Goal: Task Accomplishment & Management: Use online tool/utility

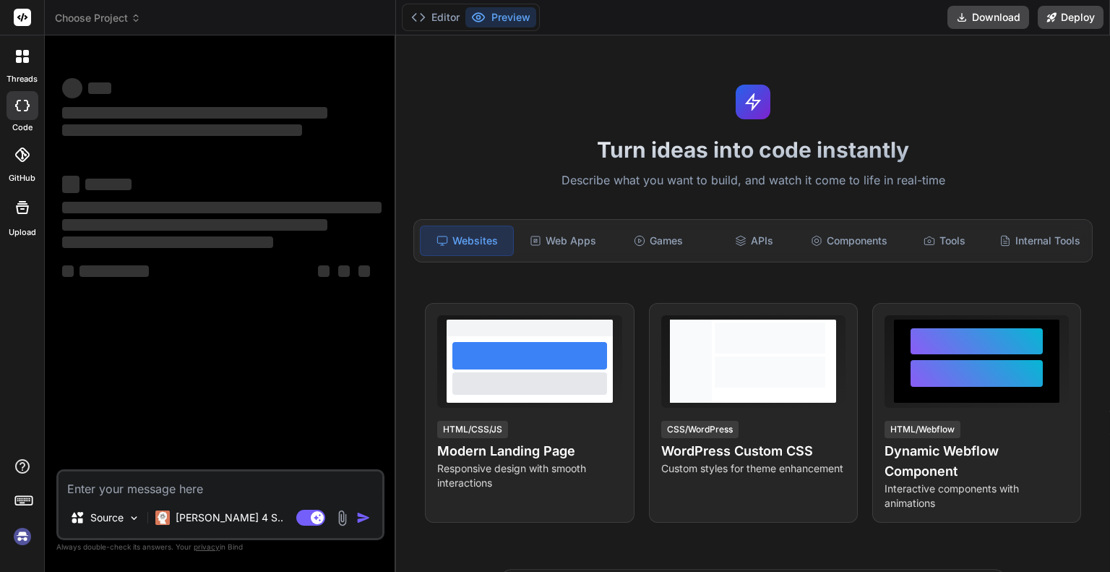
click at [133, 489] on textarea at bounding box center [221, 484] width 324 height 26
type textarea "construct the gaming website to learn system design in details in a gamified fa…"
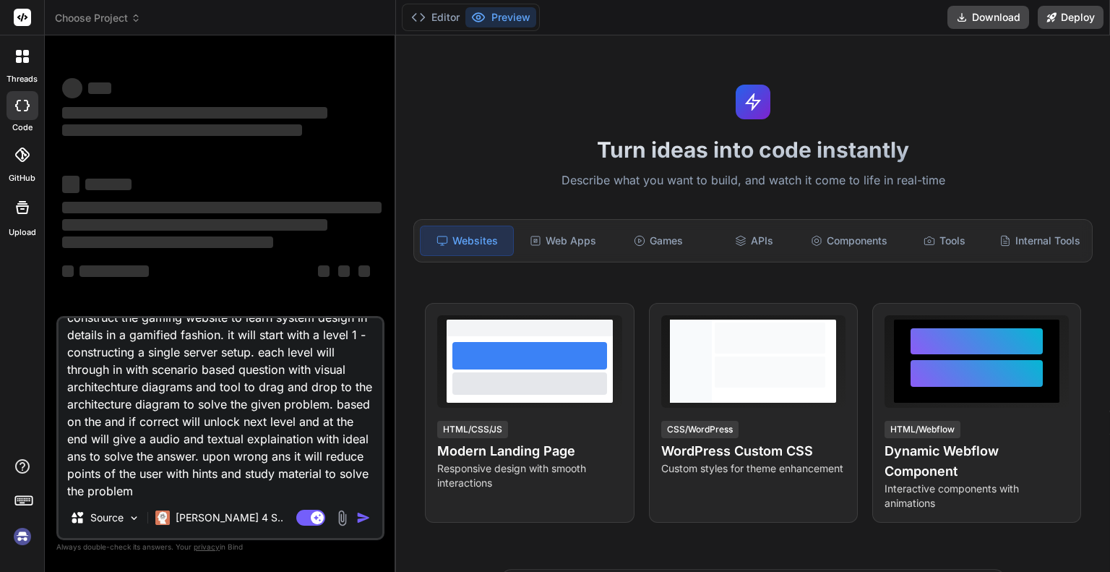
type textarea "x"
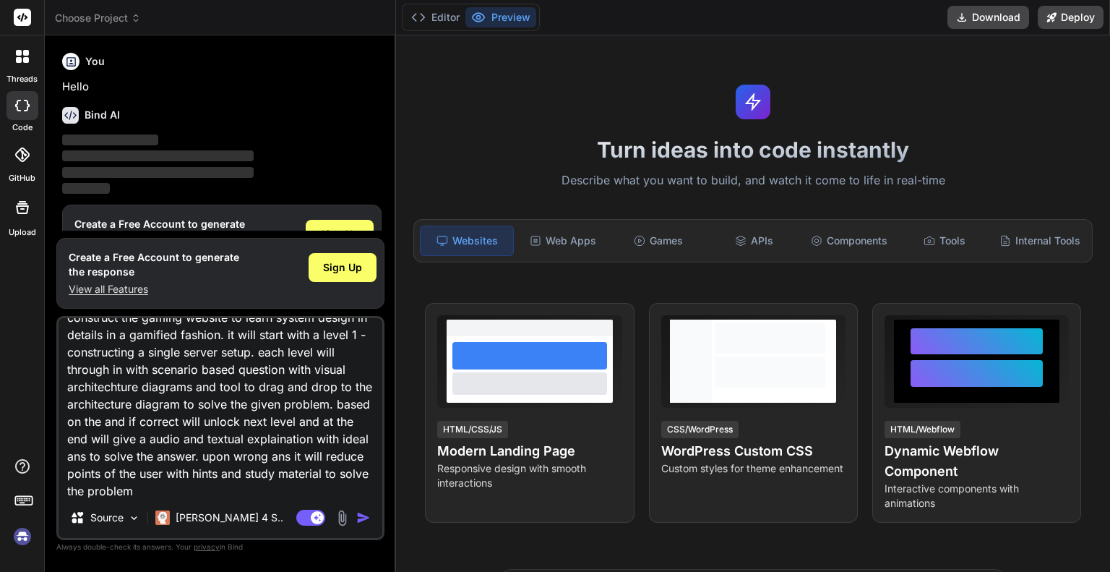
scroll to position [48, 0]
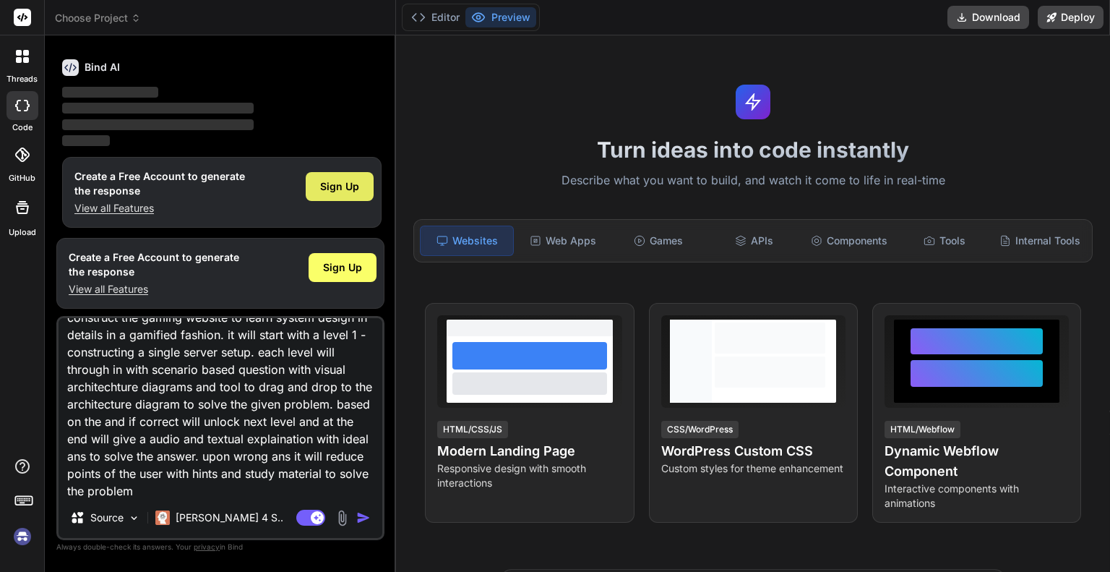
type textarea "construct the gaming website to learn system design in details in a gamified fa…"
click at [340, 186] on span "Sign Up" at bounding box center [339, 186] width 39 height 14
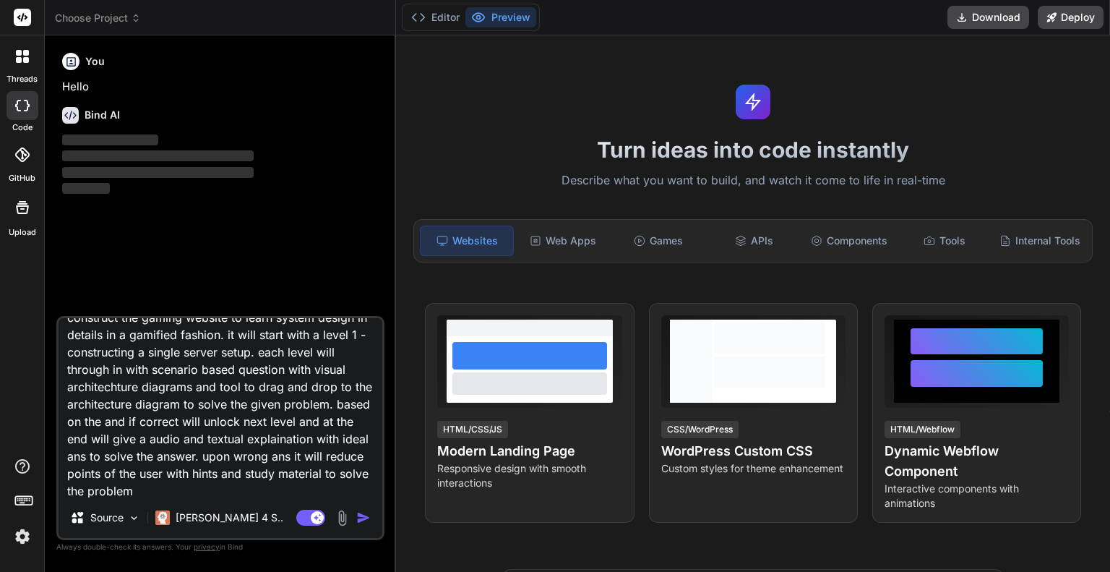
scroll to position [0, 0]
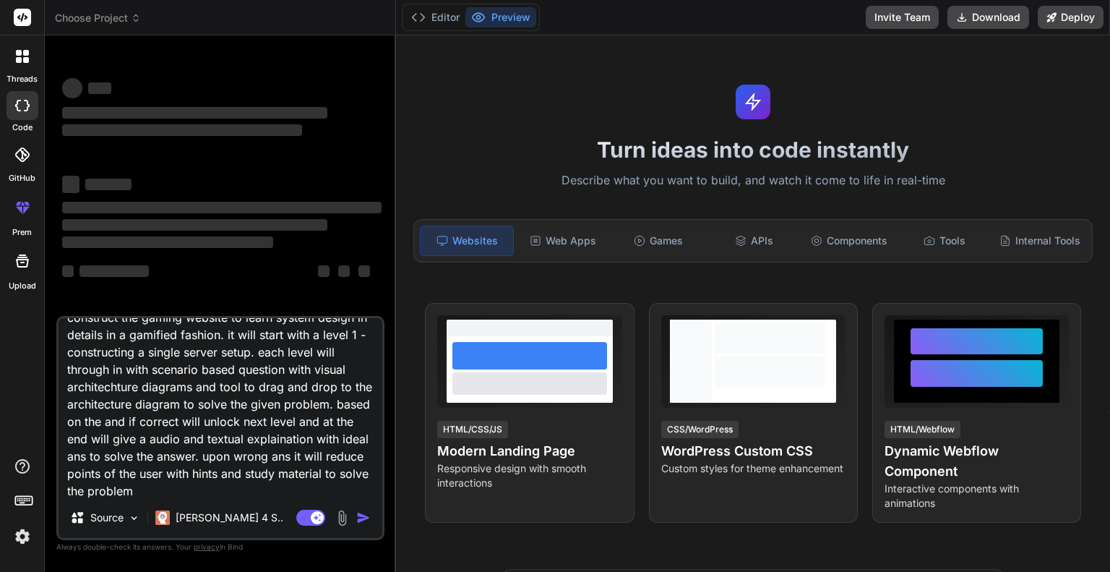
click at [363, 515] on img "button" at bounding box center [363, 517] width 14 height 14
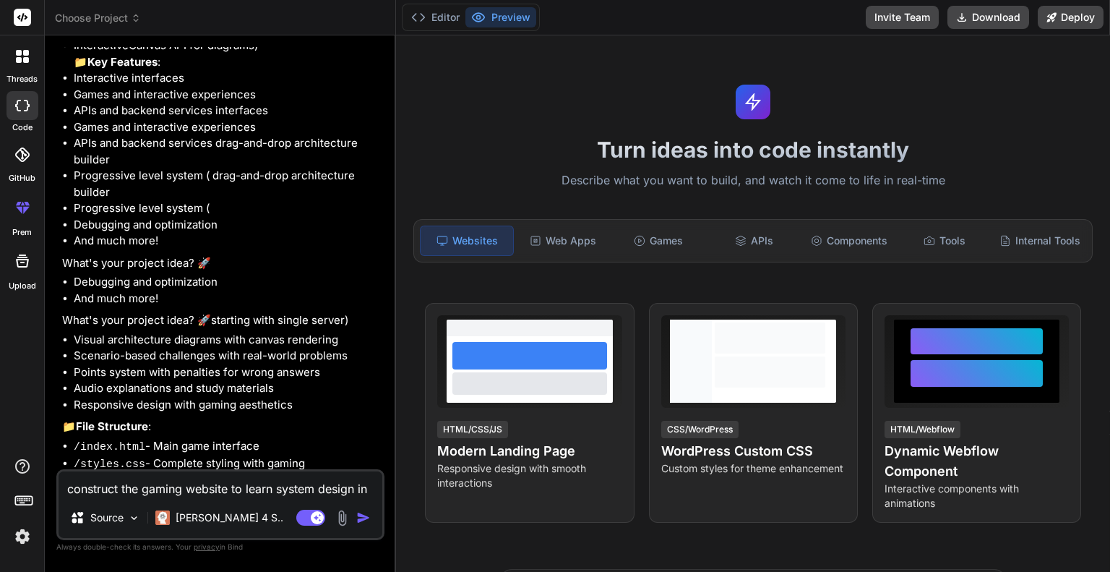
scroll to position [923, 0]
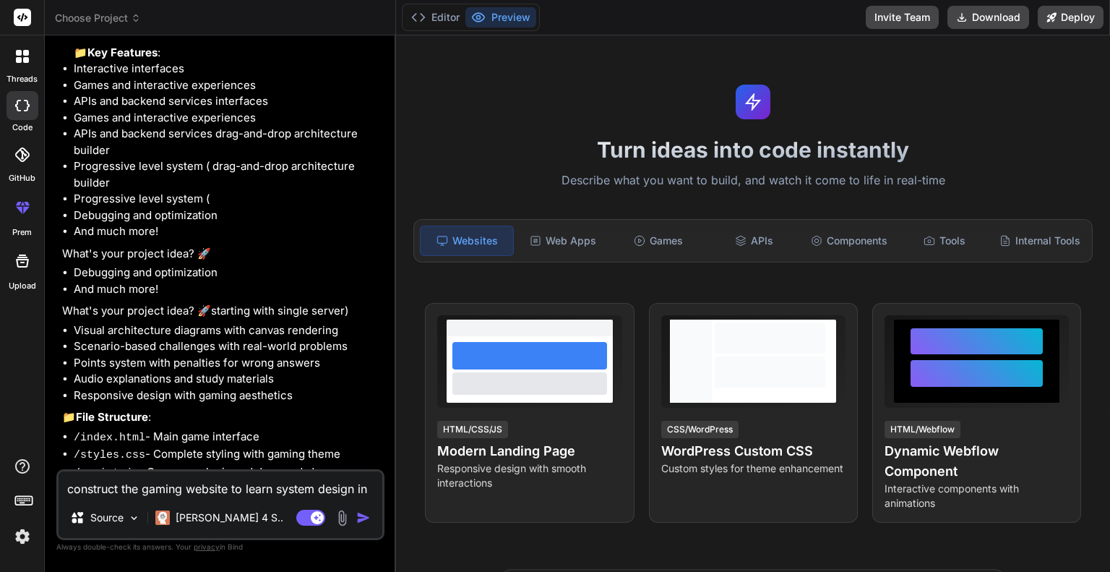
type textarea "x"
click at [361, 517] on img "button" at bounding box center [363, 517] width 14 height 14
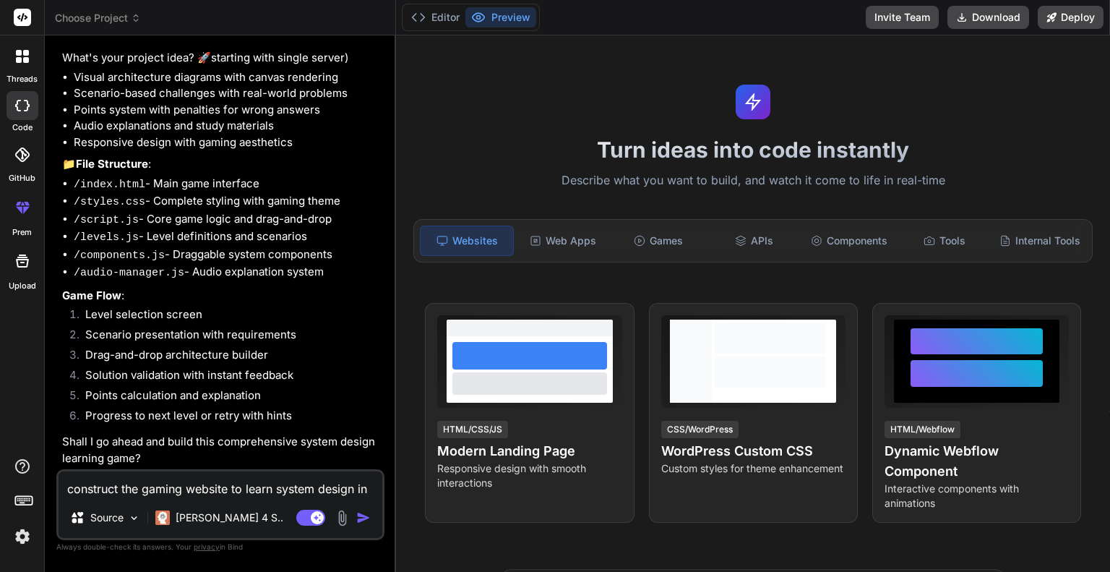
click at [191, 489] on textarea "construct the gaming website to learn system design in details in a gamified fa…" at bounding box center [221, 484] width 324 height 26
type textarea "y"
type textarea "x"
type textarea "ye"
type textarea "x"
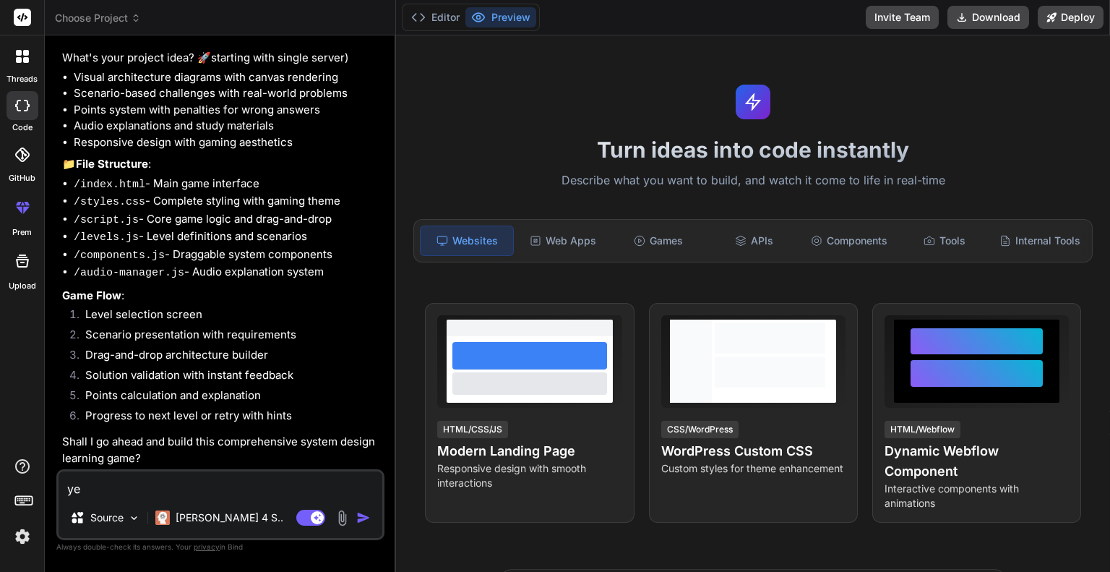
type textarea "yes"
type textarea "x"
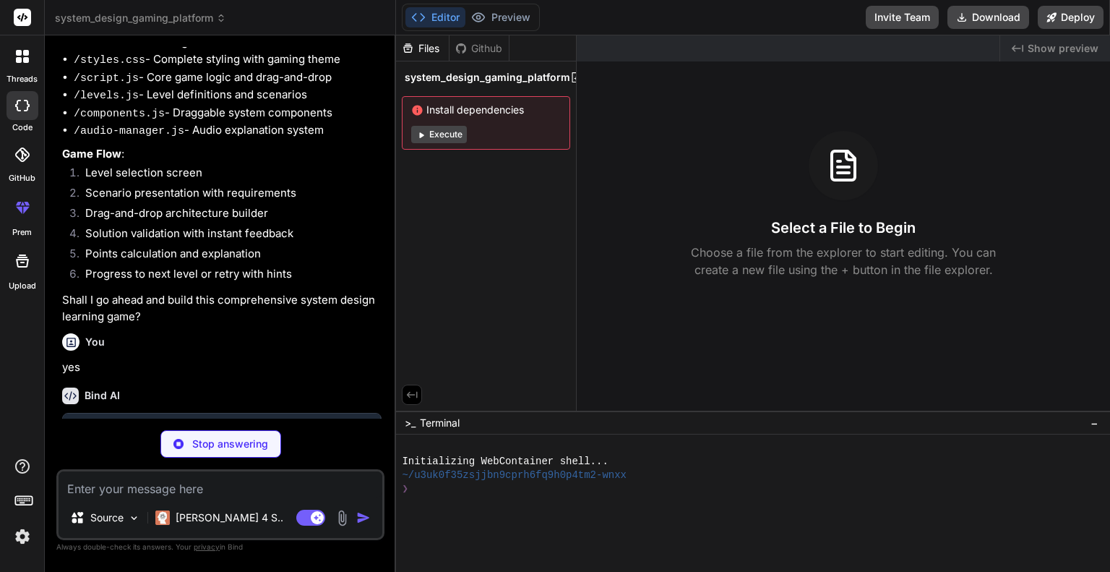
scroll to position [1332, 0]
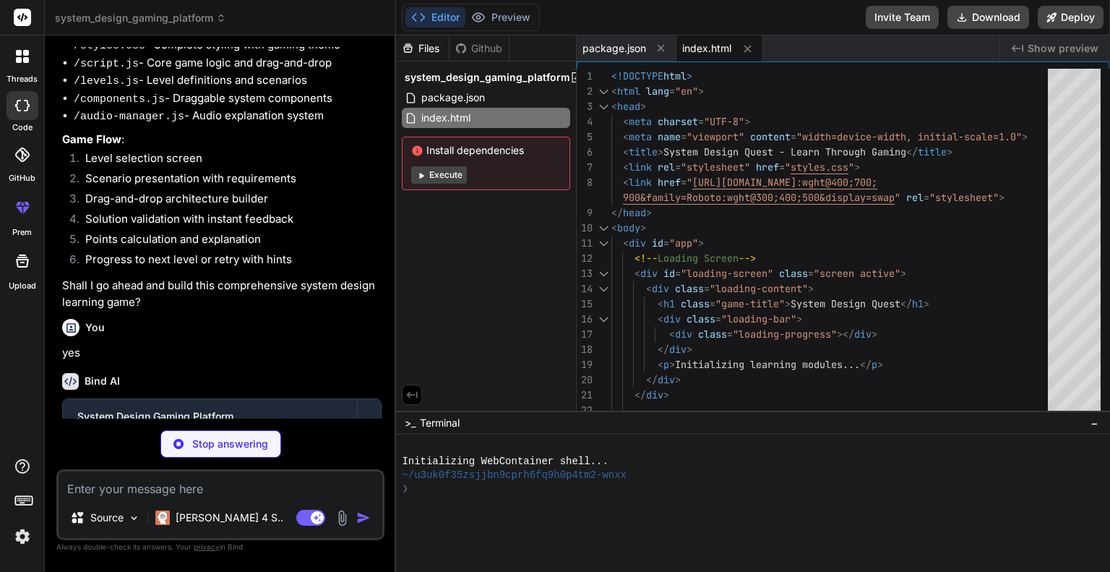
click at [442, 176] on button "Execute" at bounding box center [439, 174] width 56 height 17
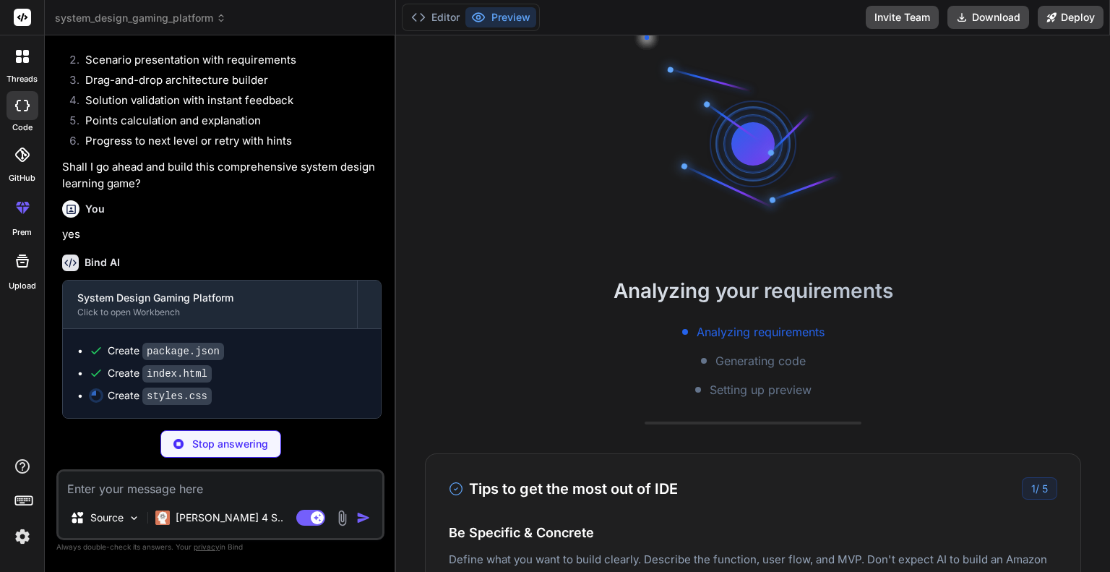
scroll to position [139, 0]
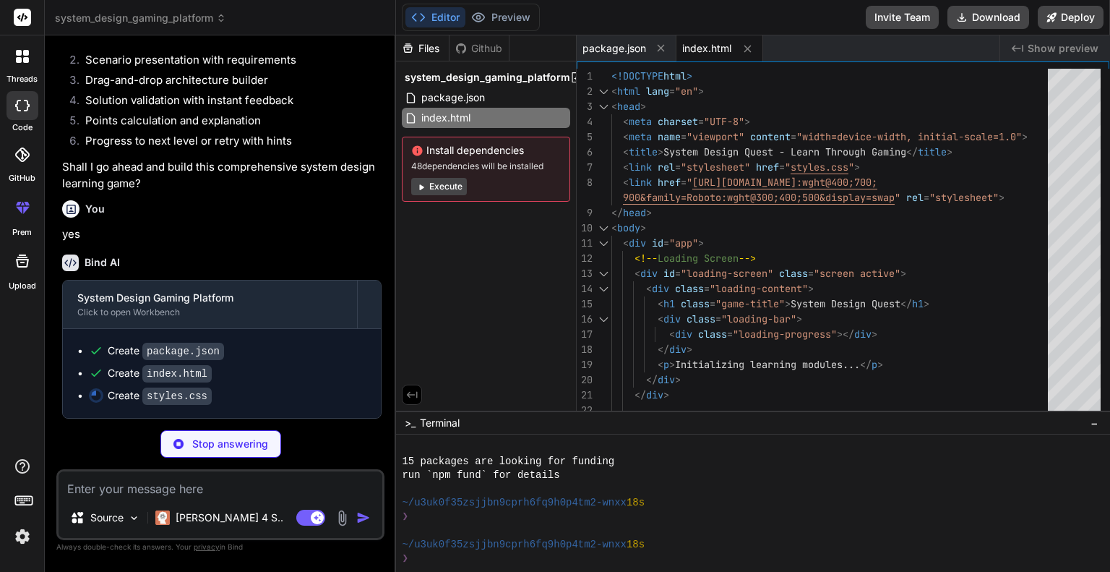
click at [442, 191] on button "Execute" at bounding box center [439, 186] width 56 height 17
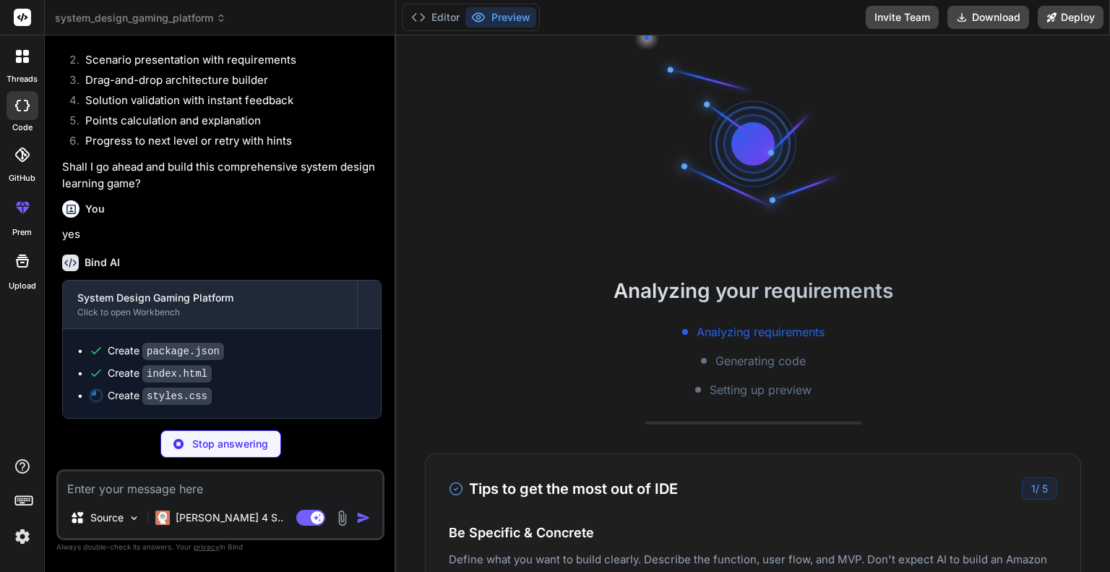
scroll to position [305, 0]
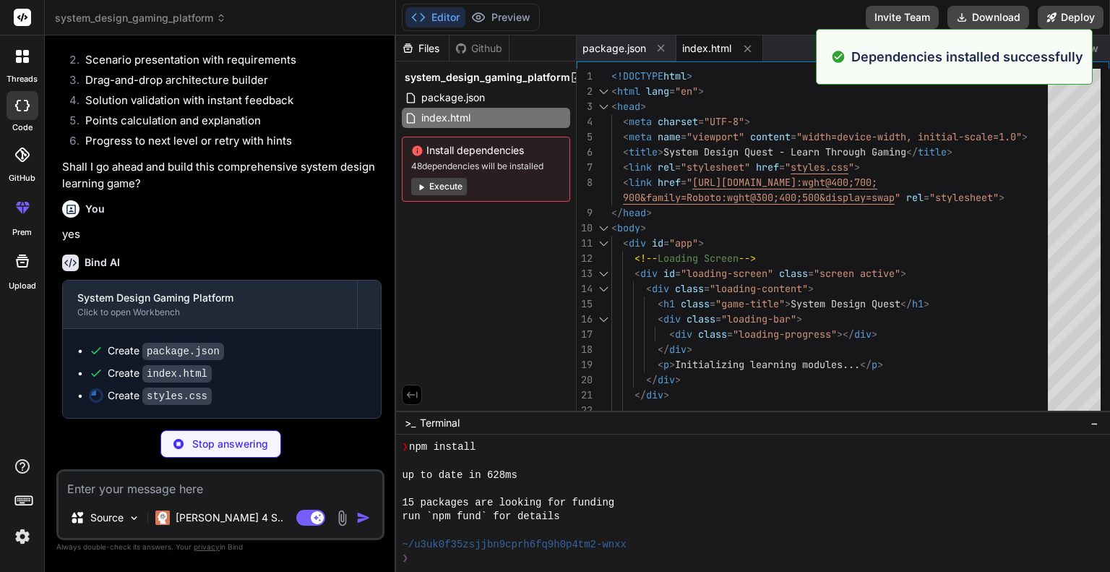
type textarea "x"
type textarea "animation: fadeInUp 0.5s ease-out; }"
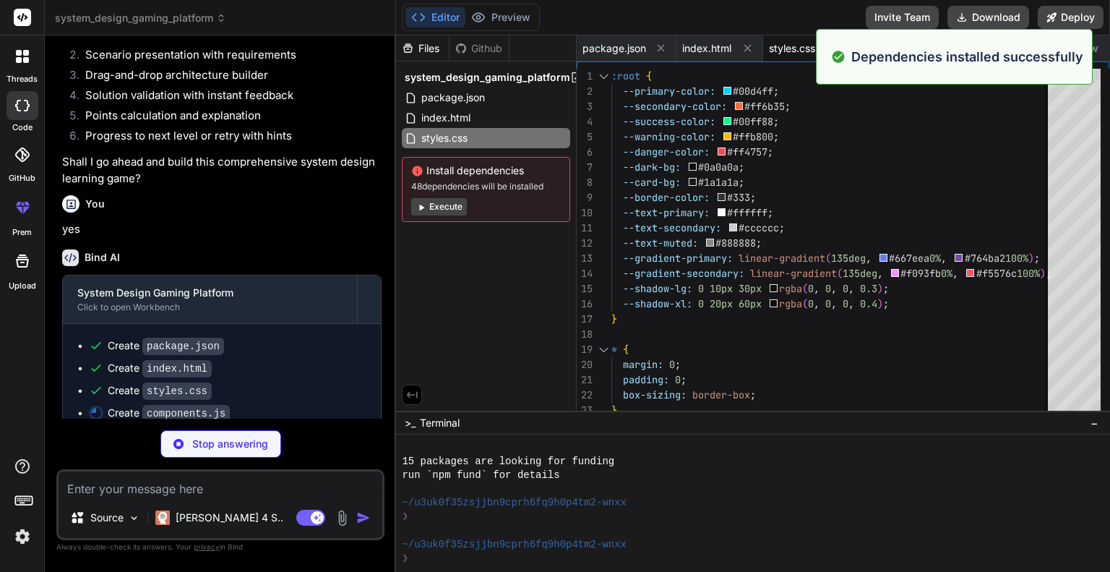
click at [435, 207] on button "Execute" at bounding box center [439, 206] width 56 height 17
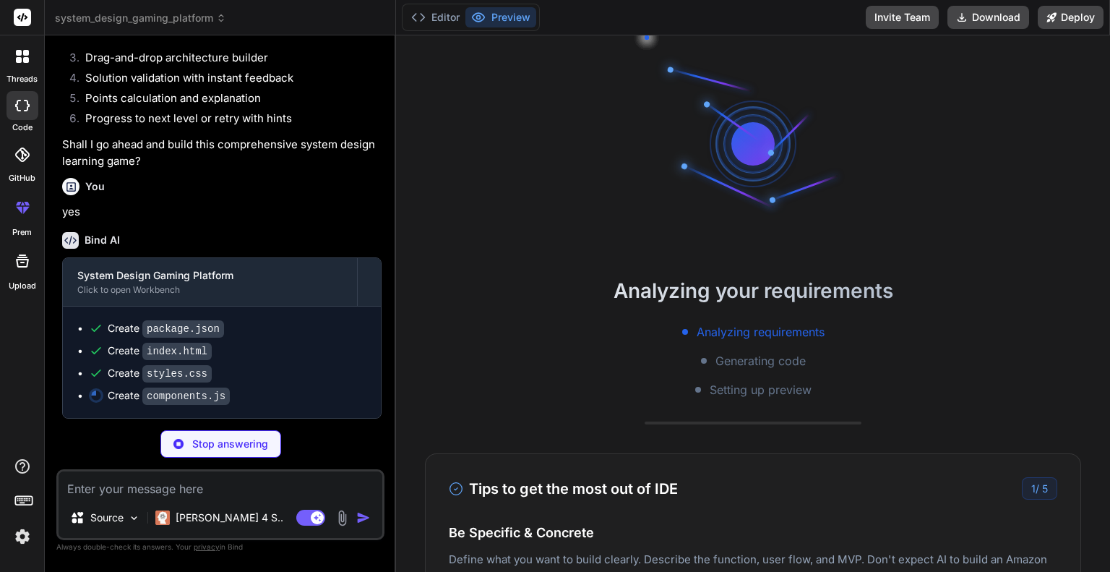
scroll to position [555, 0]
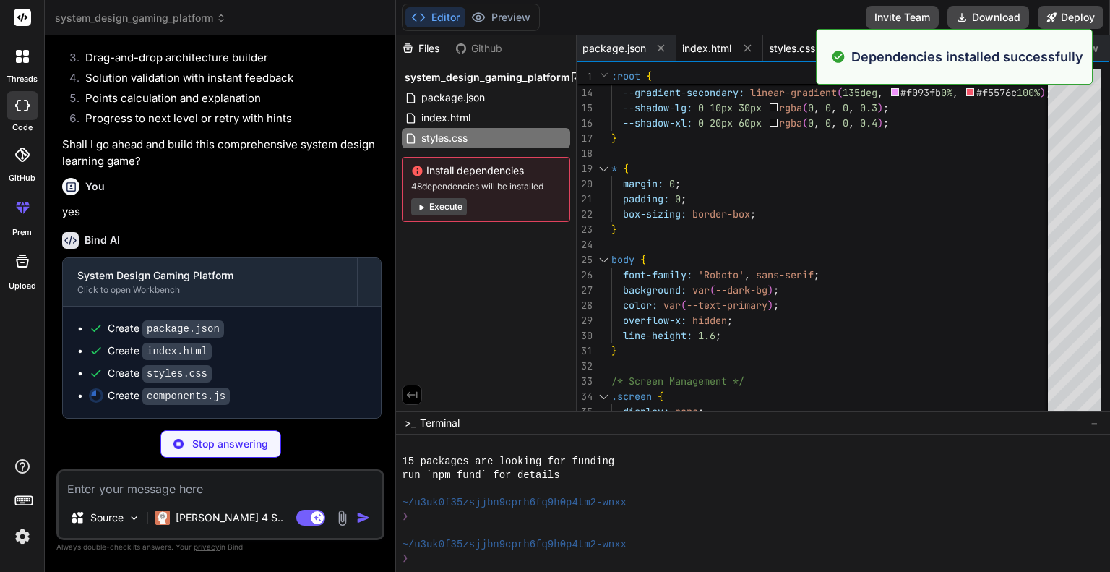
type textarea "x"
click at [700, 48] on span "index.html" at bounding box center [706, 48] width 49 height 14
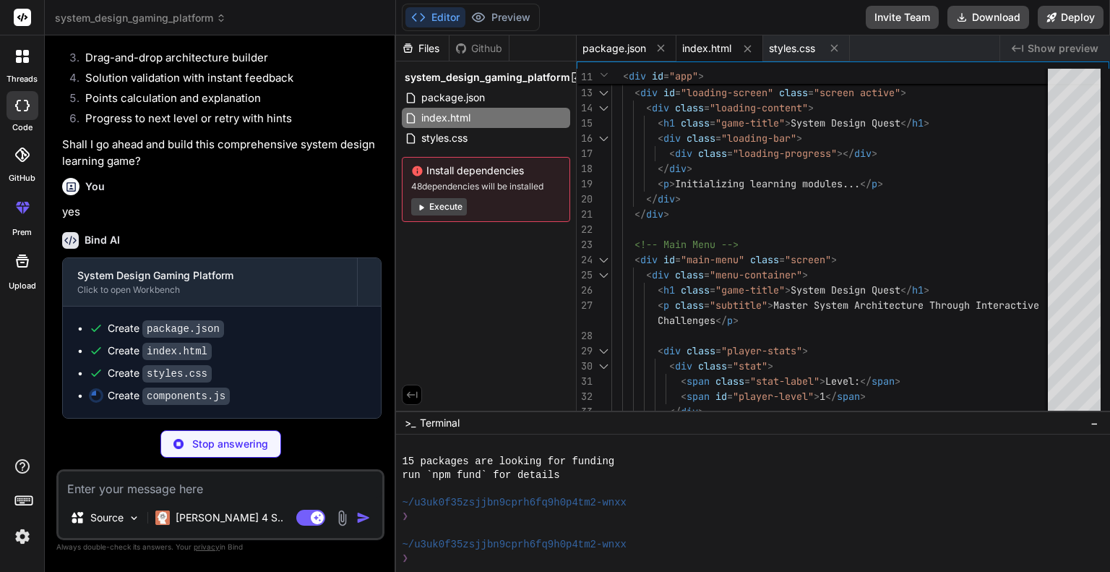
click at [611, 52] on span "package.json" at bounding box center [614, 48] width 64 height 14
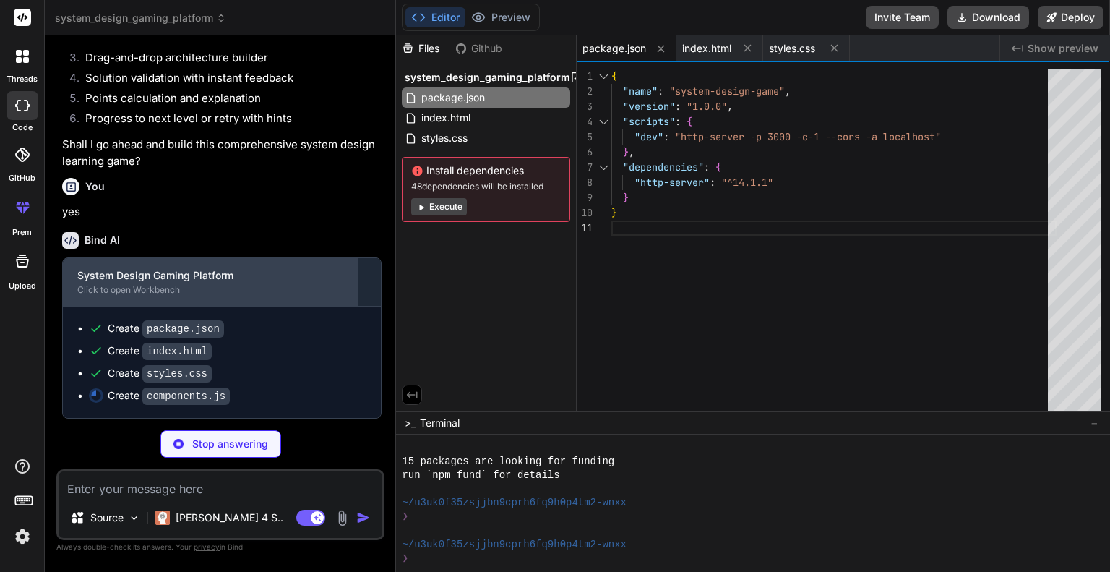
type textarea "x"
type textarea "// Export for use in other modules if (typeof module !== 'undefined' && module.…"
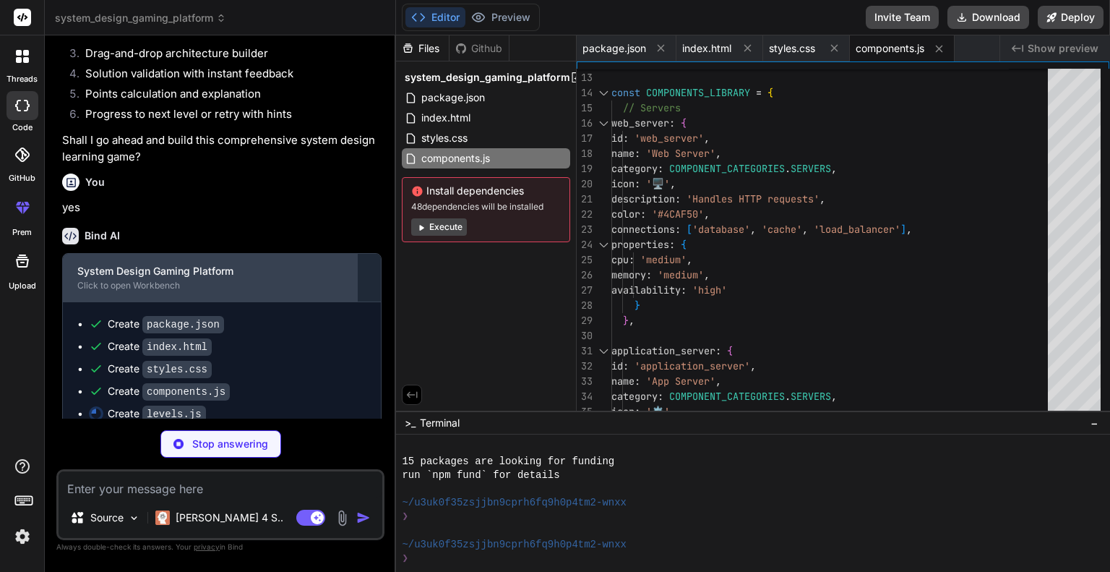
type textarea "x"
type textarea "}"
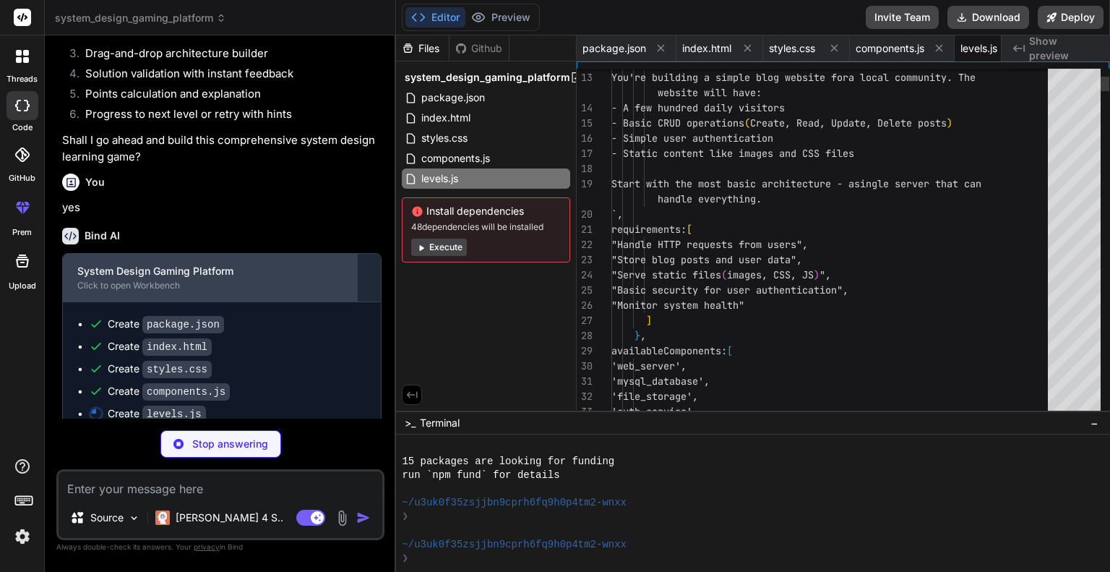
scroll to position [0, 42]
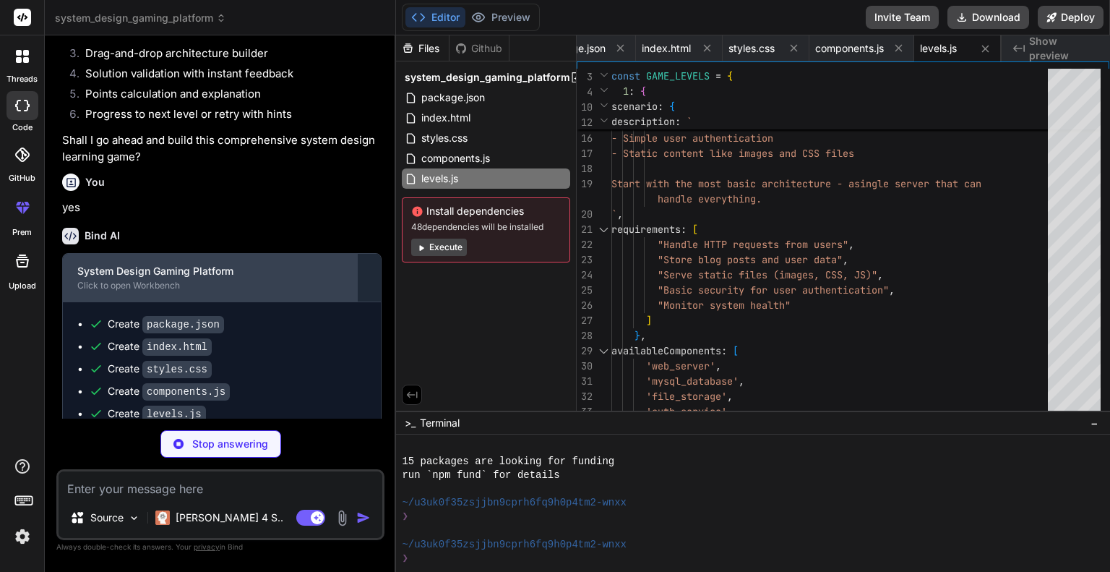
type textarea "x"
type textarea "audioManager = new AudioManager(); });"
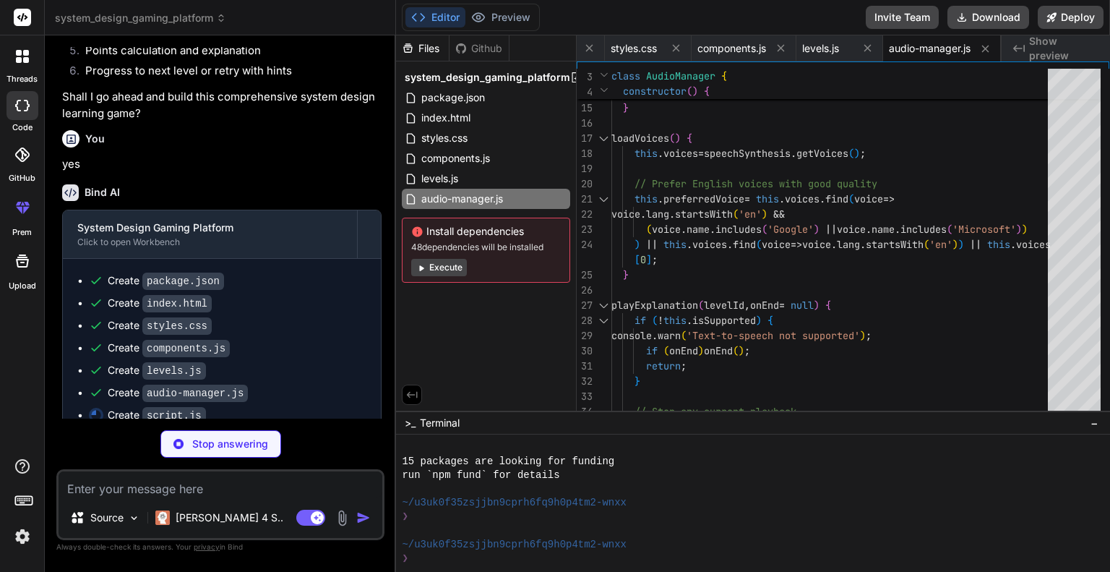
scroll to position [1544, 0]
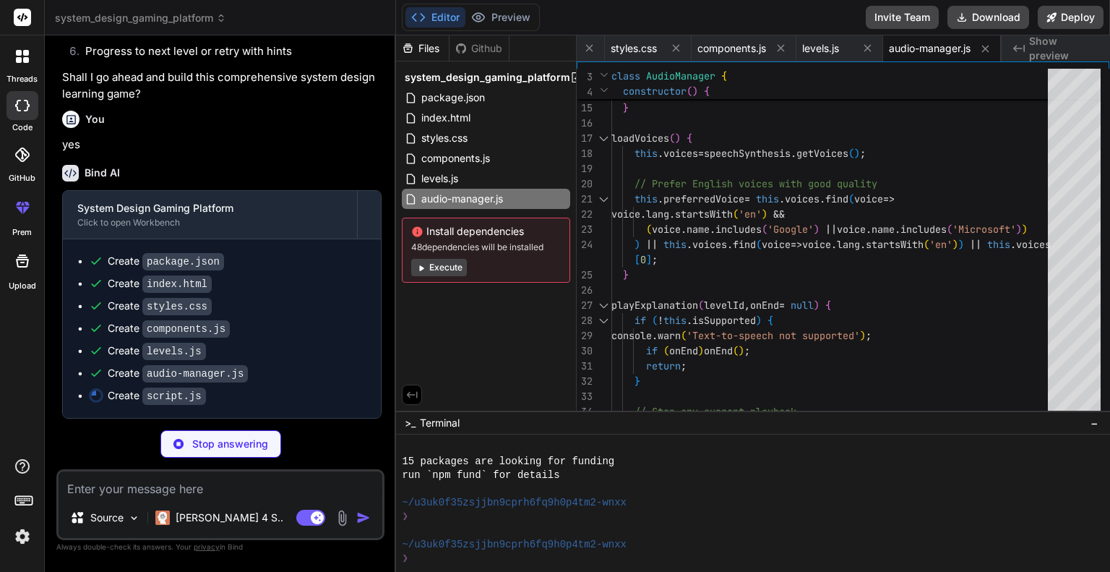
type textarea "x"
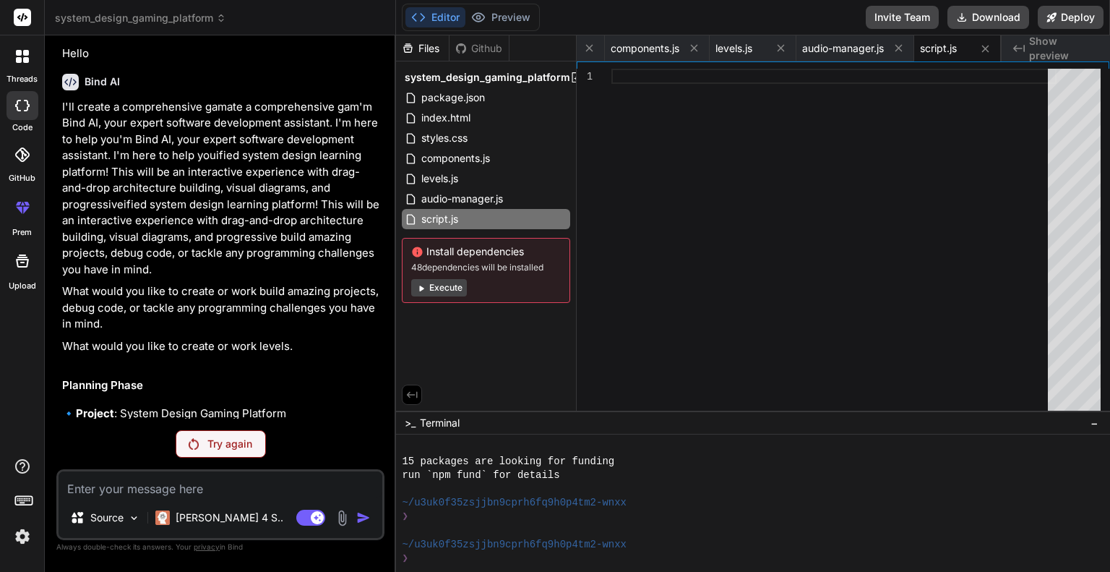
scroll to position [328, 0]
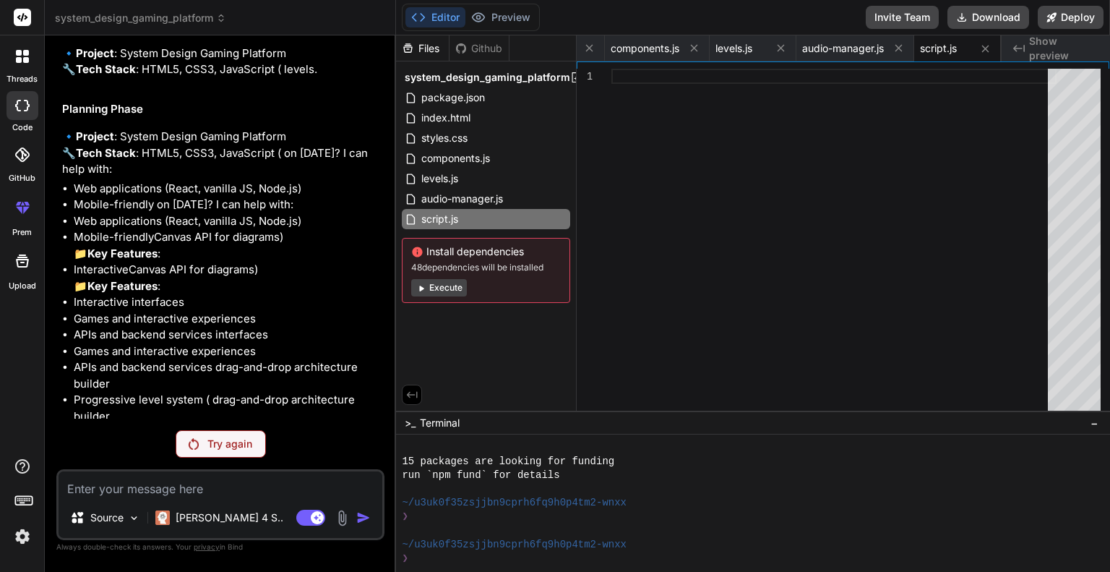
click at [214, 447] on p "Try again" at bounding box center [229, 443] width 45 height 14
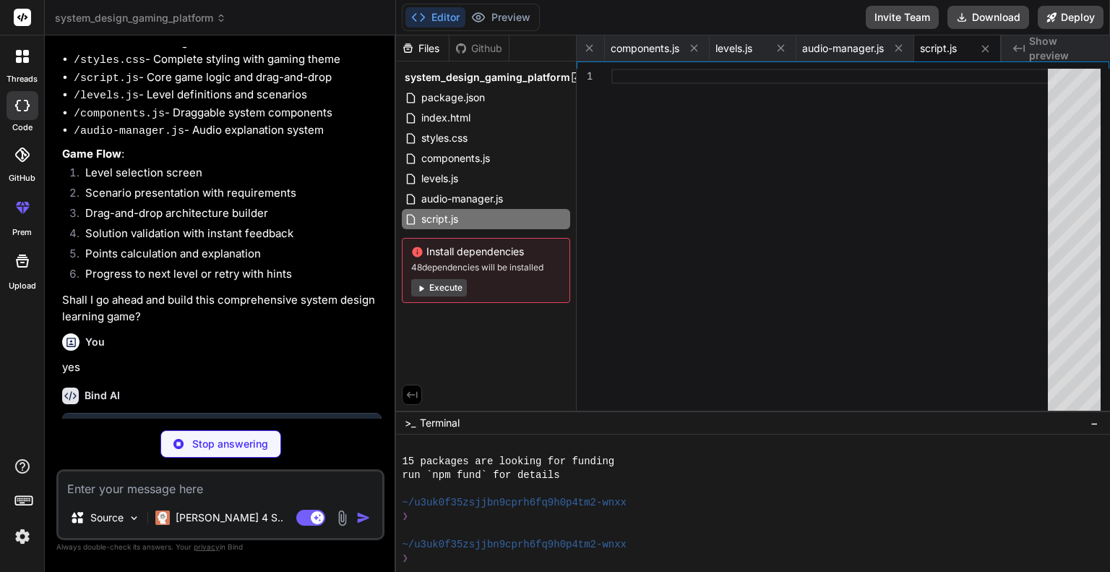
scroll to position [1366, 0]
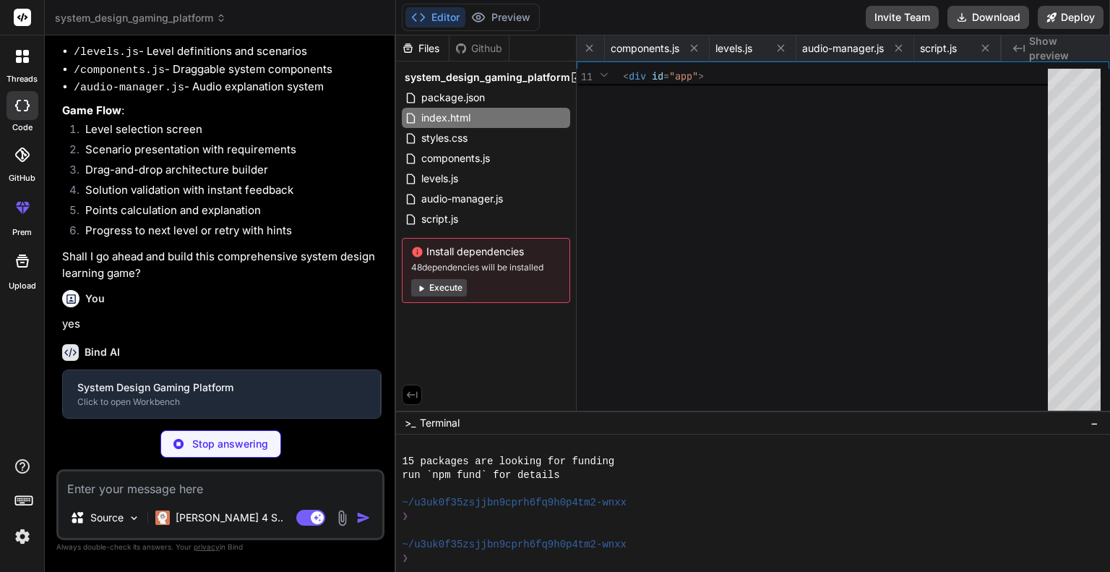
type textarea "x"
type textarea "animation: fadeInUp 0.5s ease-out; }"
type textarea "x"
type textarea "// Export for use in other modules if (typeof module !== 'undefined' && module.…"
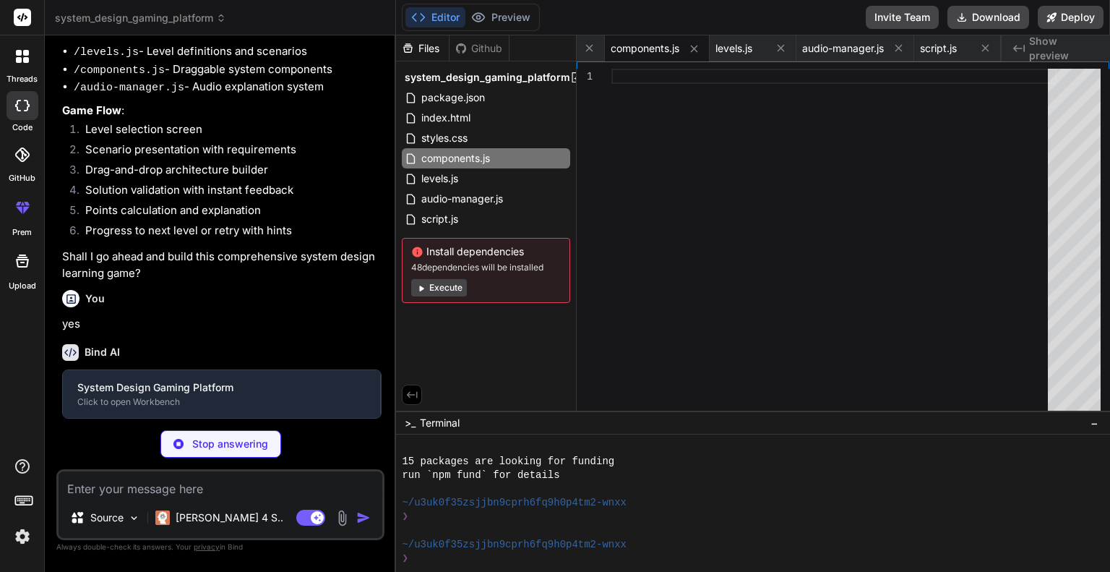
type textarea "x"
type textarea "}"
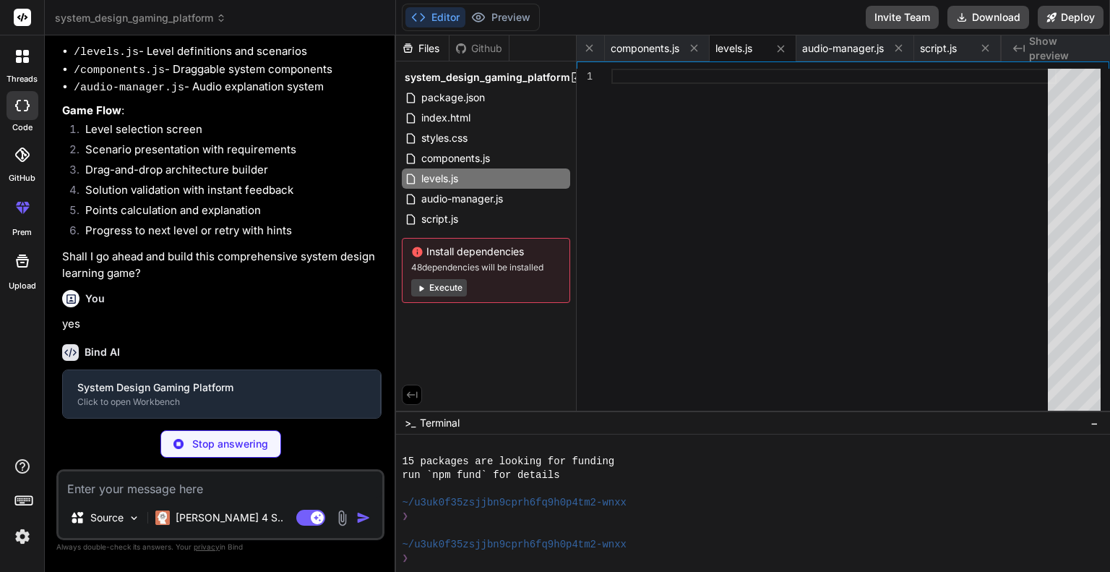
type textarea "x"
type textarea "audioManager = new AudioManager(); });"
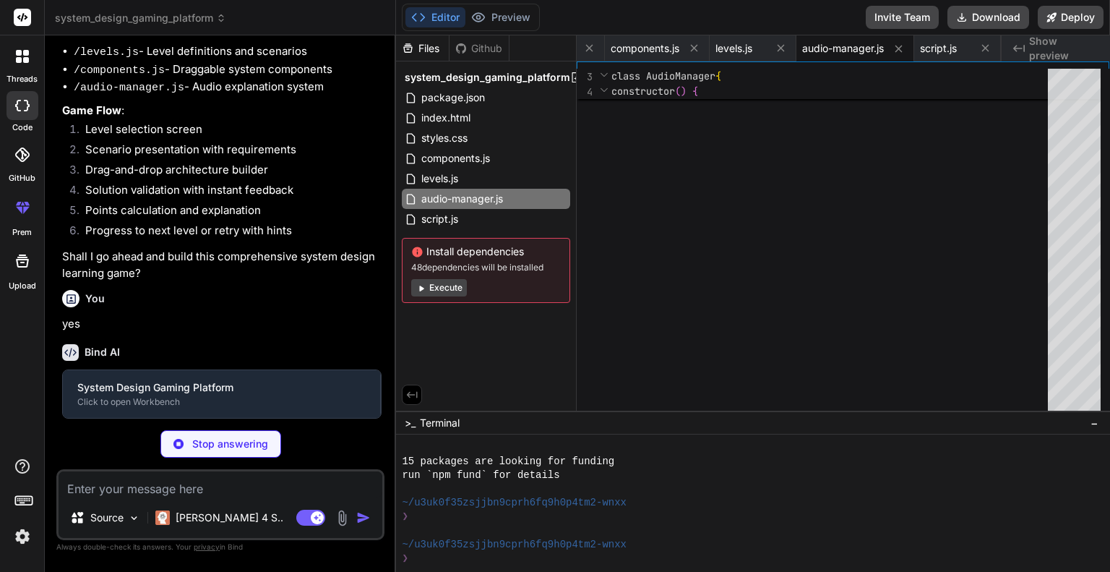
type textarea "x"
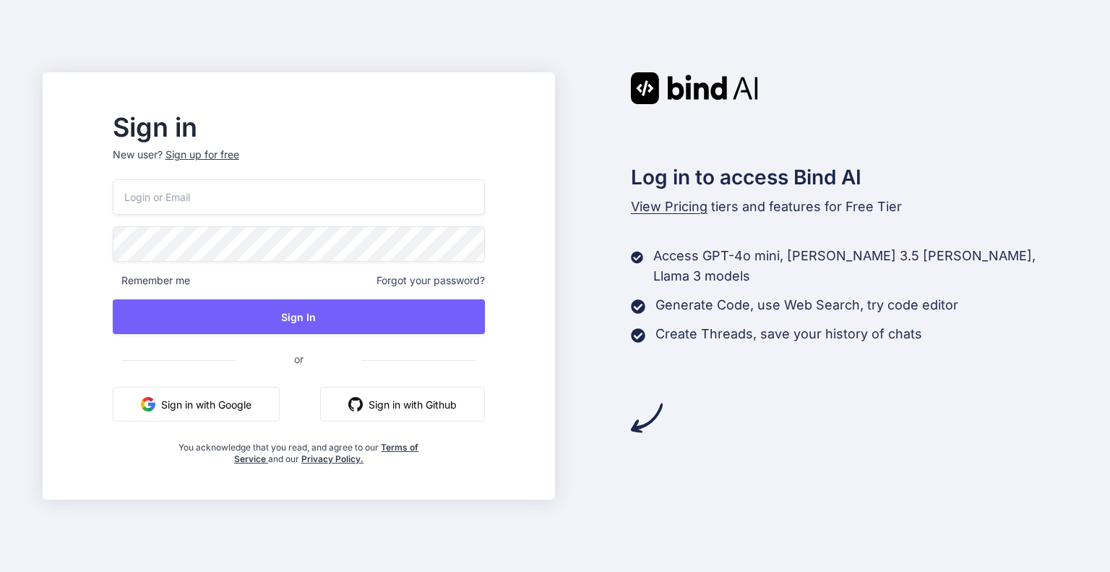
click at [244, 423] on div "Remember me Forgot your password? Sign In or Sign in with Google Sign in with G…" at bounding box center [299, 321] width 372 height 285
click at [244, 404] on button "Sign in with Google" at bounding box center [196, 404] width 167 height 35
